Goal: Ask a question

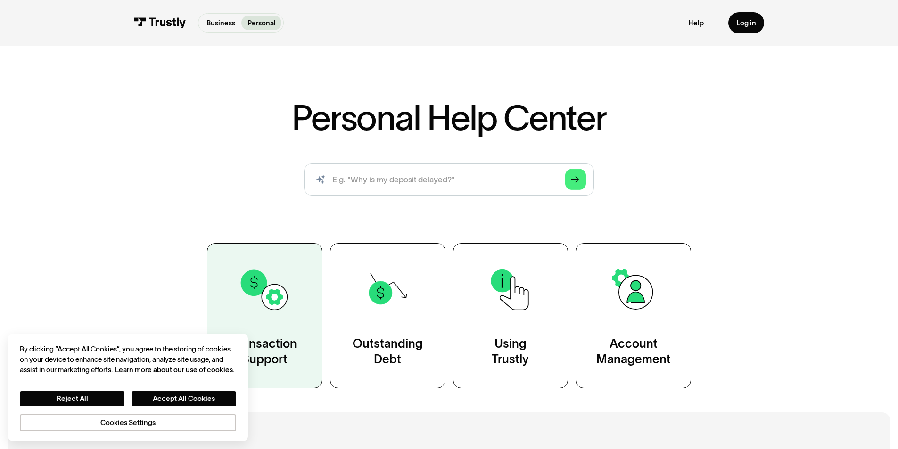
scroll to position [47, 0]
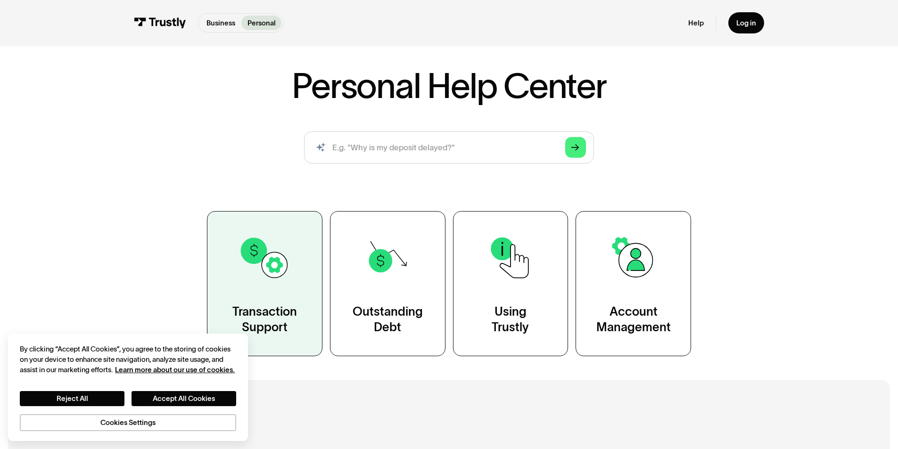
click at [288, 287] on link "Transaction Support" at bounding box center [264, 283] width 115 height 145
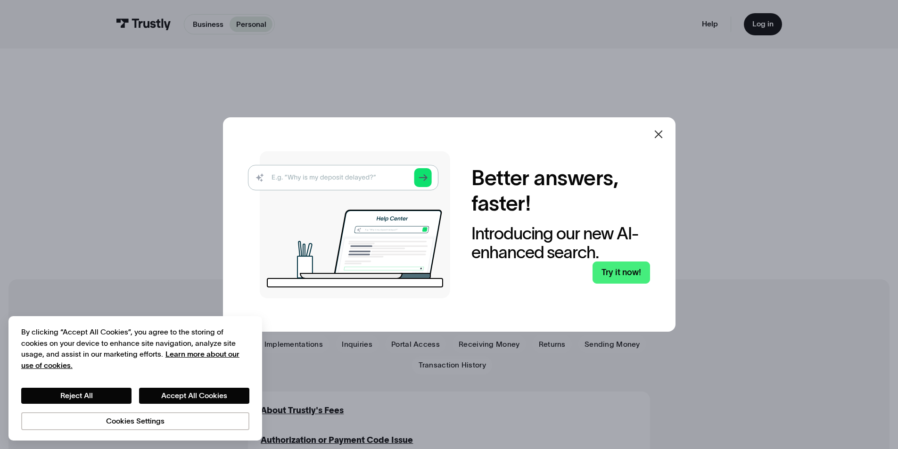
click at [662, 139] on icon at bounding box center [658, 134] width 11 height 11
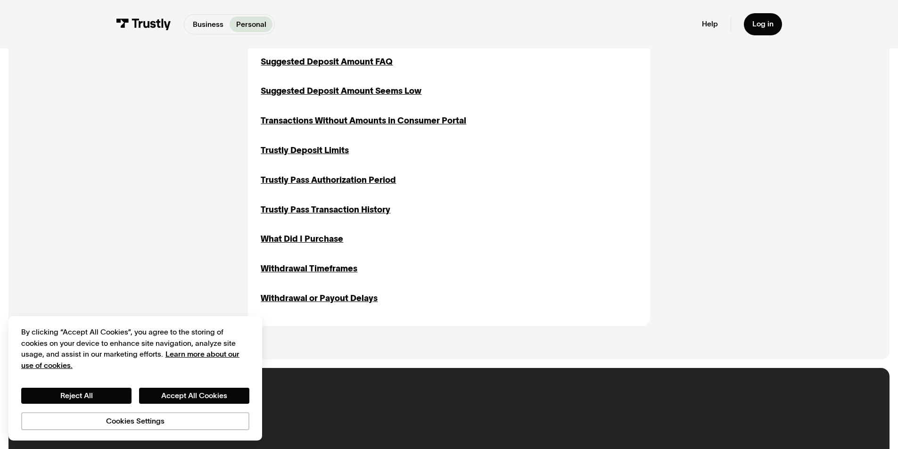
scroll to position [1414, 0]
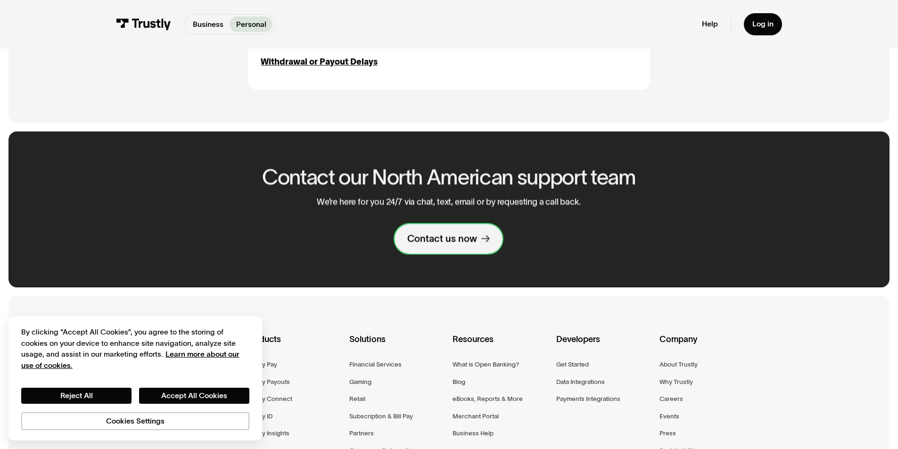
click at [444, 254] on link "Contact us now" at bounding box center [449, 238] width 108 height 29
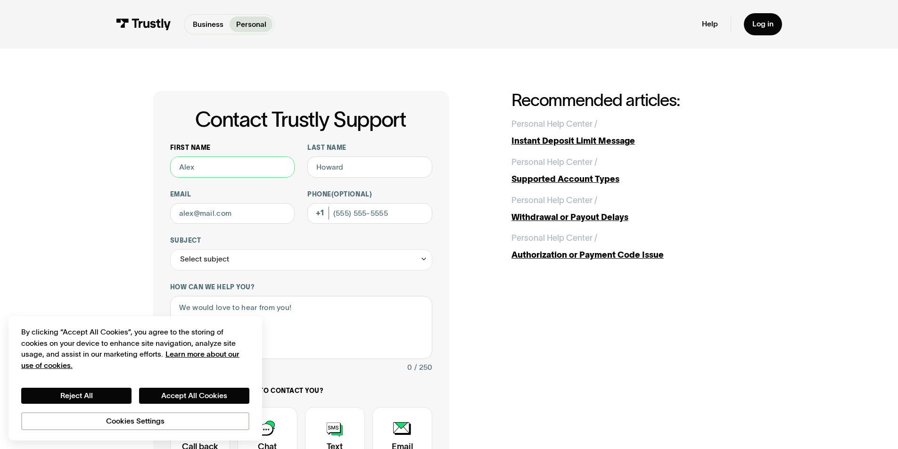
click at [221, 166] on input "First name" at bounding box center [232, 166] width 125 height 21
type input "Marquavius"
type input "Quarles"
click at [237, 213] on input "Email" at bounding box center [232, 213] width 125 height 21
type input "marquaviusq@gmail.com"
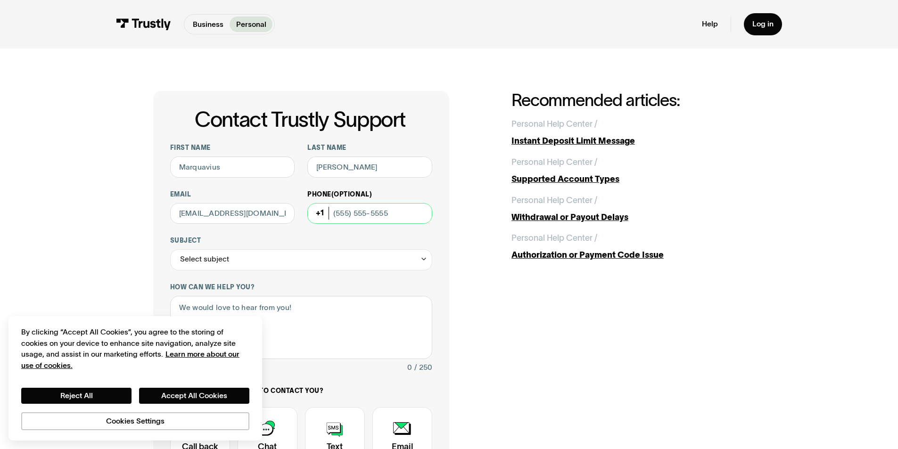
click at [348, 211] on input "Phone (Optional)" at bounding box center [369, 213] width 125 height 21
type input "(762) 822-0075"
click at [371, 248] on div "Subject Select subject Trustly Report Bank connections General Outstanding debt…" at bounding box center [301, 254] width 262 height 34
click at [379, 254] on div "Select subject" at bounding box center [301, 259] width 262 height 21
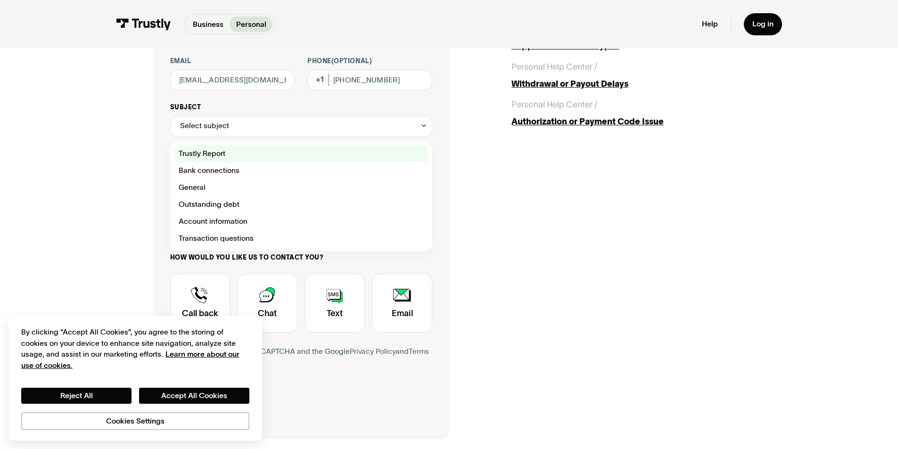
scroll to position [188, 0]
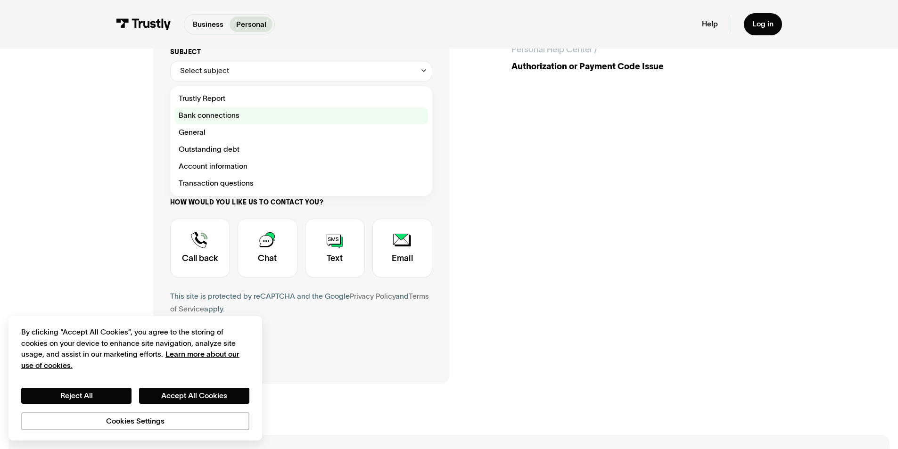
click at [257, 114] on div "Contact Trustly Support" at bounding box center [301, 115] width 254 height 17
type input "**********"
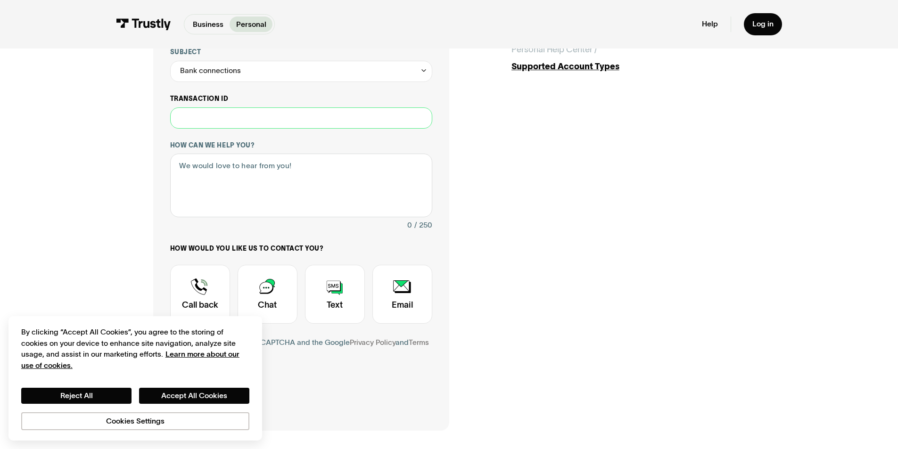
click at [282, 120] on input "Transaction ID" at bounding box center [301, 117] width 262 height 21
click at [290, 172] on textarea "How can we help you?" at bounding box center [301, 186] width 262 height 64
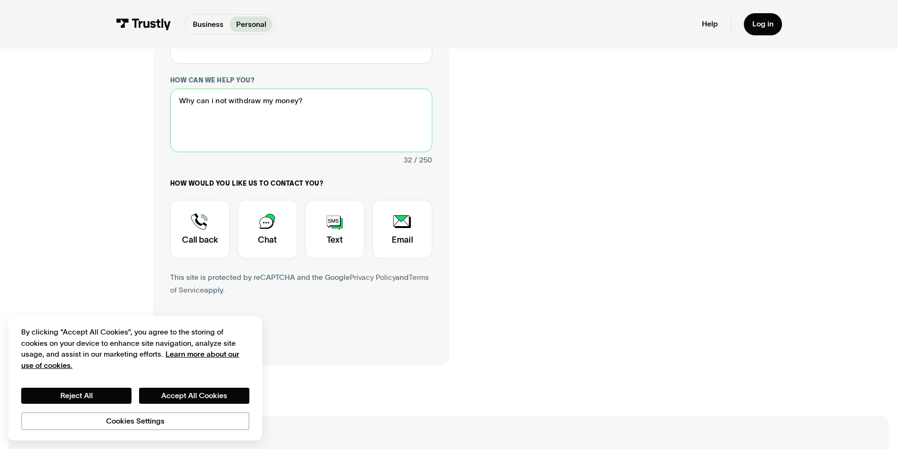
scroll to position [283, 0]
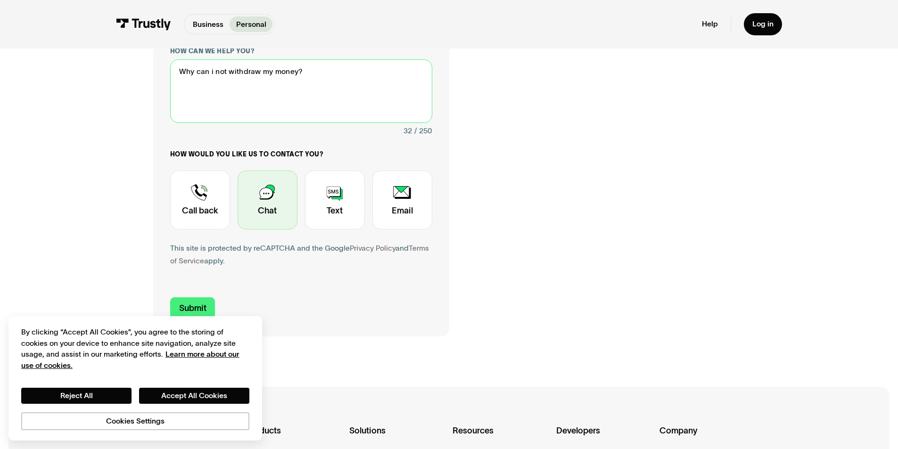
type textarea "Why can i not withdraw my money?"
click at [276, 193] on div "Contact Trustly Support" at bounding box center [267, 200] width 60 height 59
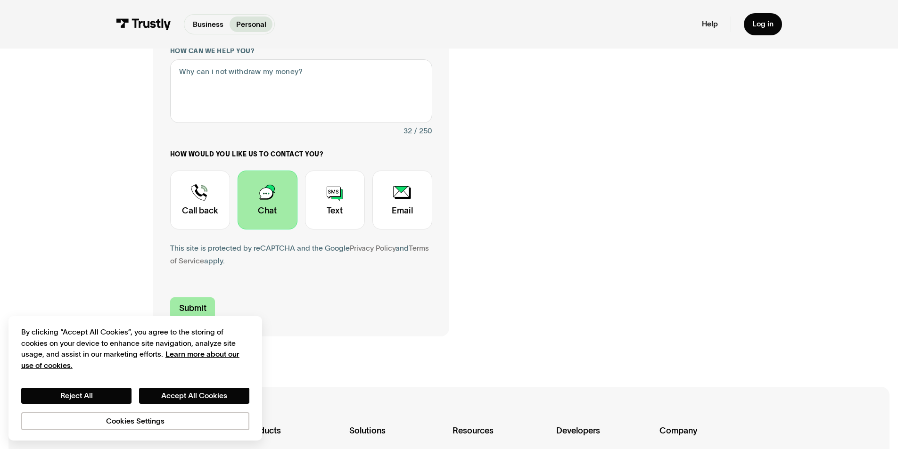
click at [195, 311] on input "Submit" at bounding box center [192, 308] width 45 height 22
type input "+17628220075"
click at [206, 392] on button "Accept All Cookies" at bounding box center [194, 396] width 110 height 16
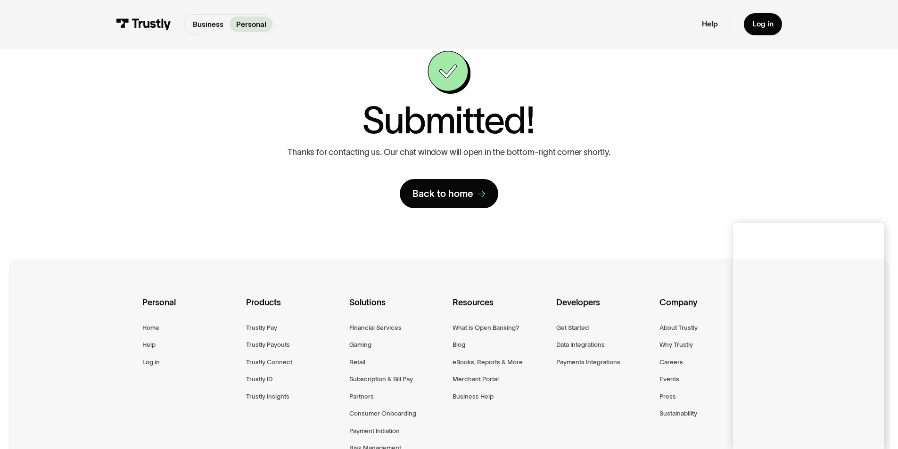
scroll to position [47, 0]
